Goal: Find specific page/section: Find specific page/section

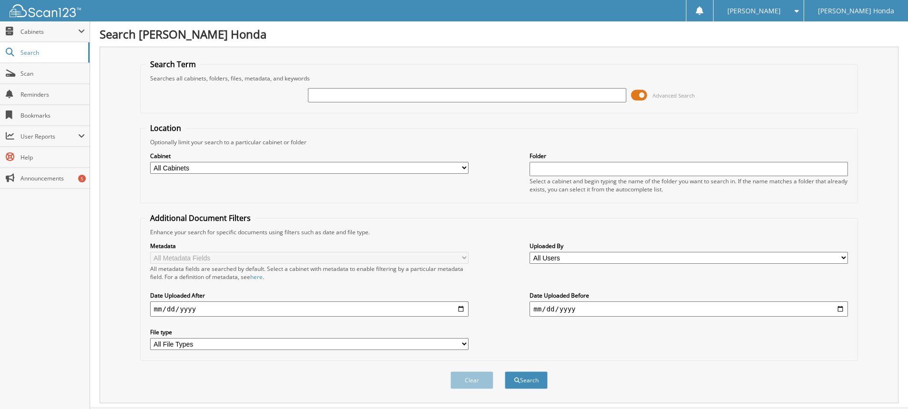
click at [358, 95] on input "text" at bounding box center [467, 95] width 318 height 14
type input "352018"
click at [535, 380] on button "Search" at bounding box center [526, 381] width 43 height 18
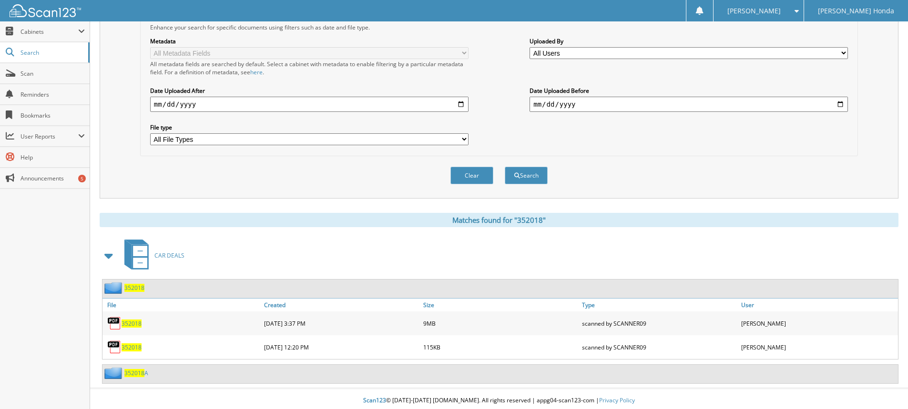
scroll to position [209, 0]
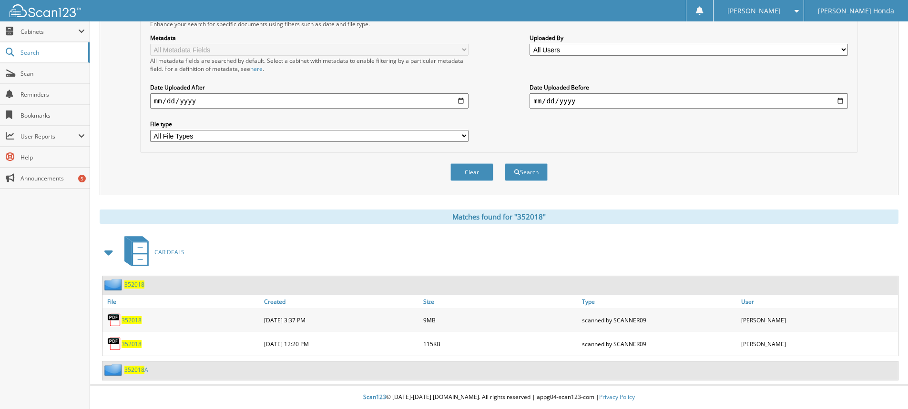
click at [131, 344] on span "352018" at bounding box center [132, 344] width 20 height 8
click at [128, 317] on span "352018" at bounding box center [132, 321] width 20 height 8
click at [132, 322] on span "352018" at bounding box center [132, 321] width 20 height 8
